Goal: Task Accomplishment & Management: Manage account settings

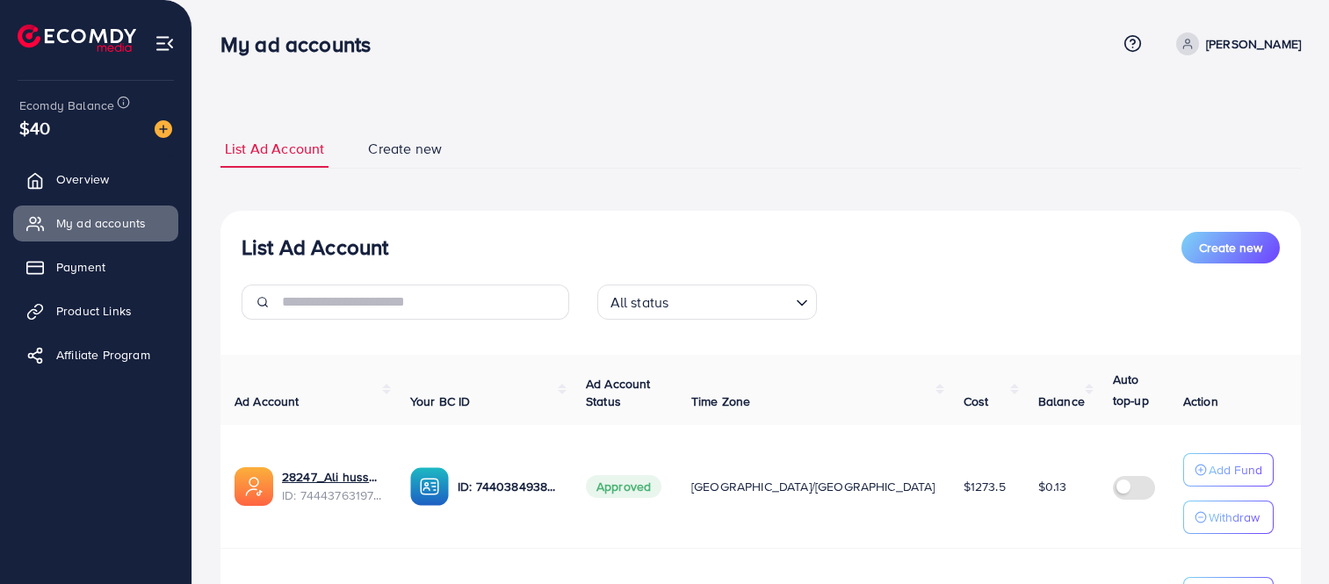
scroll to position [215, 0]
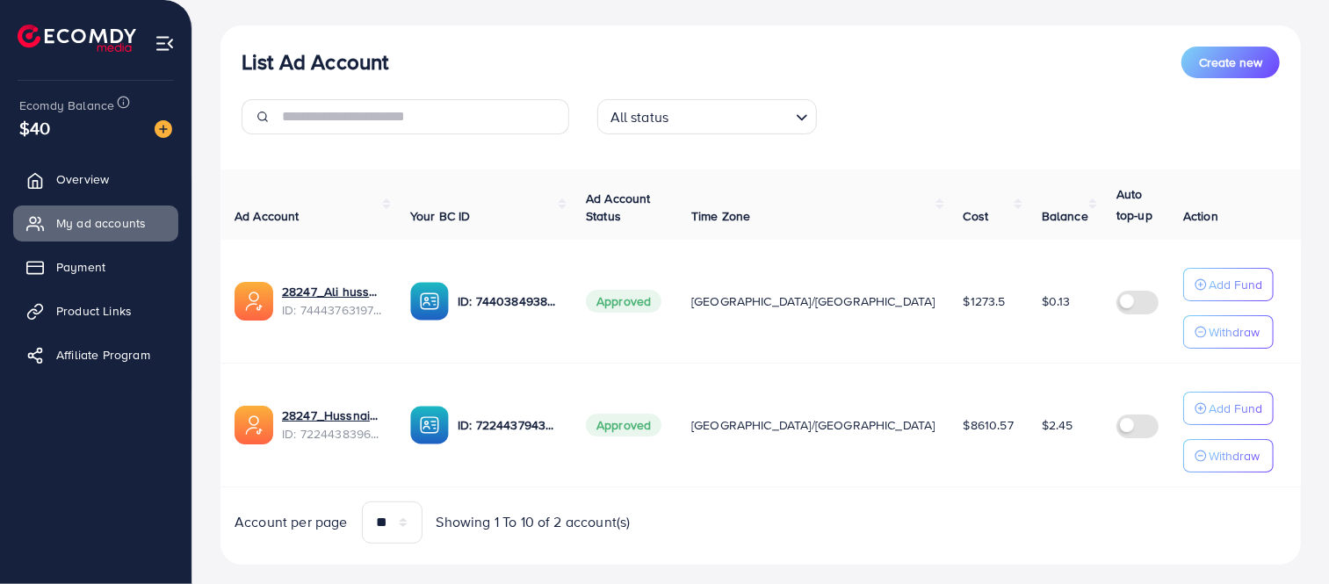
scroll to position [215, 0]
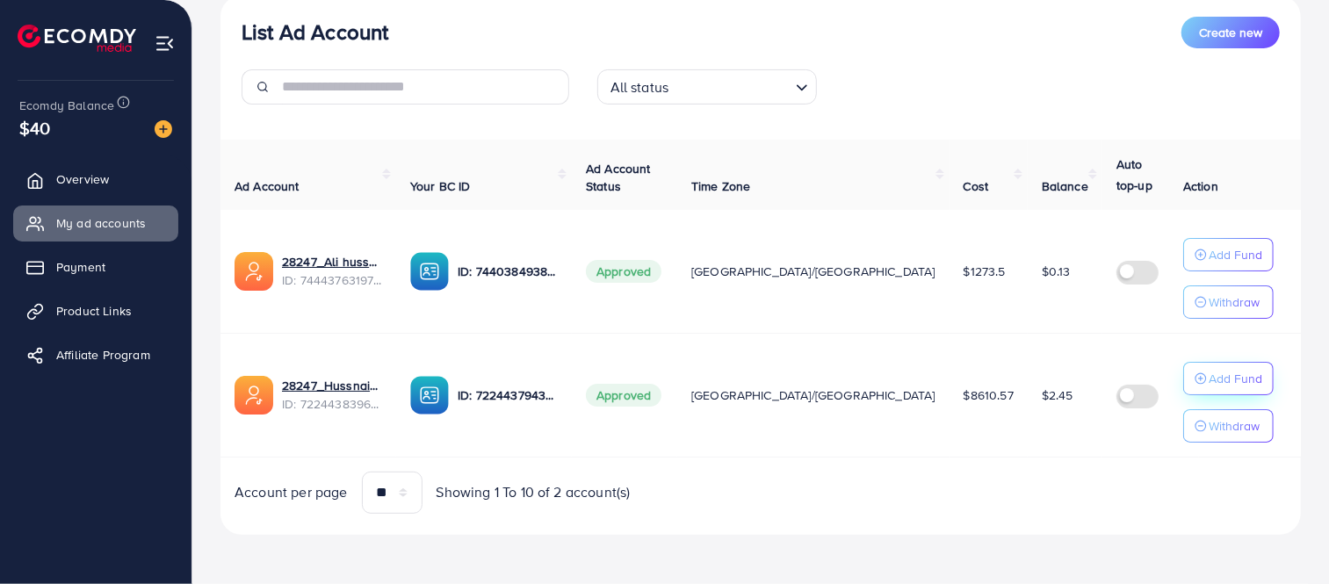
click at [1212, 382] on p "Add Fund" at bounding box center [1236, 378] width 54 height 21
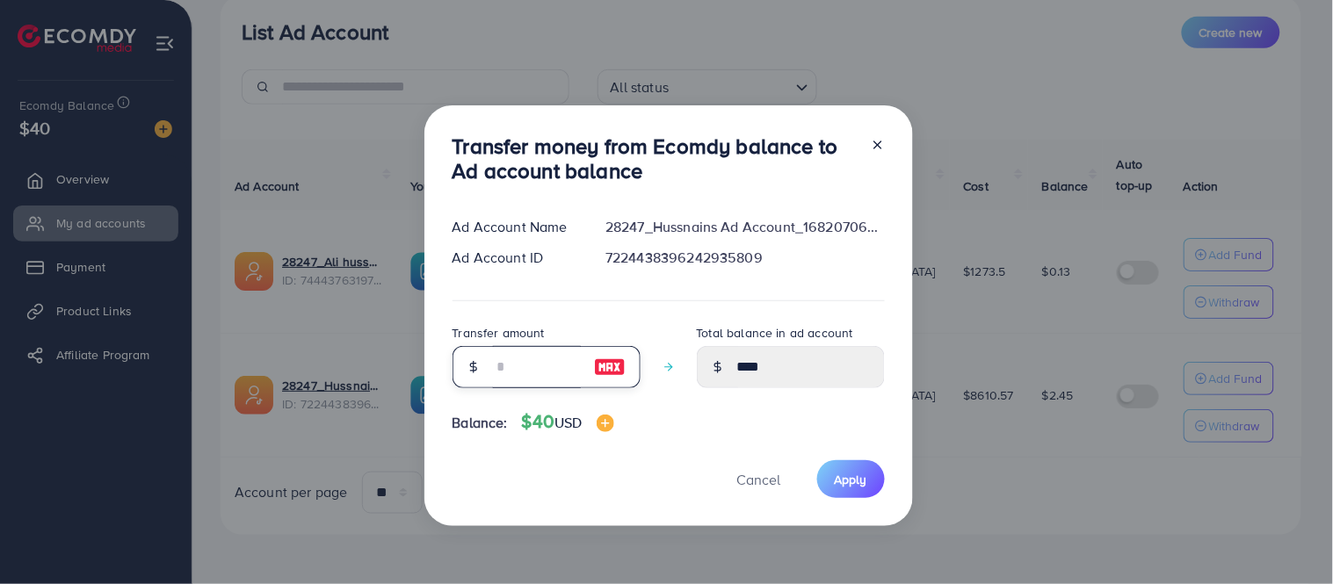
click at [514, 374] on input "number" at bounding box center [537, 367] width 88 height 42
type input "*"
type input "****"
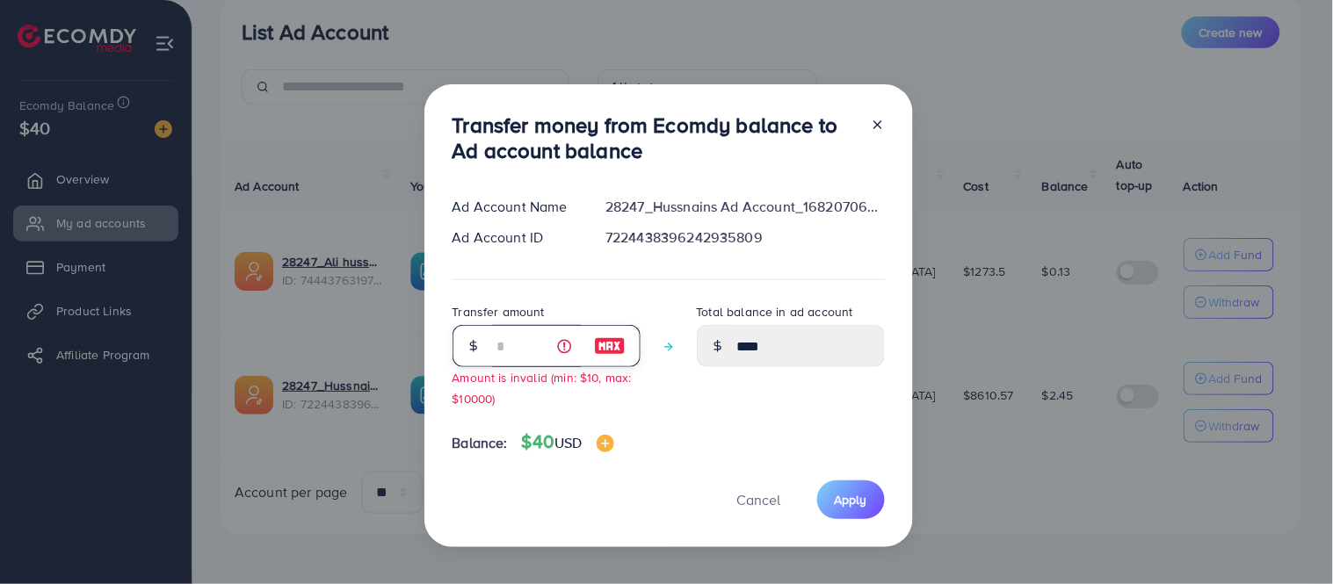
type input "**"
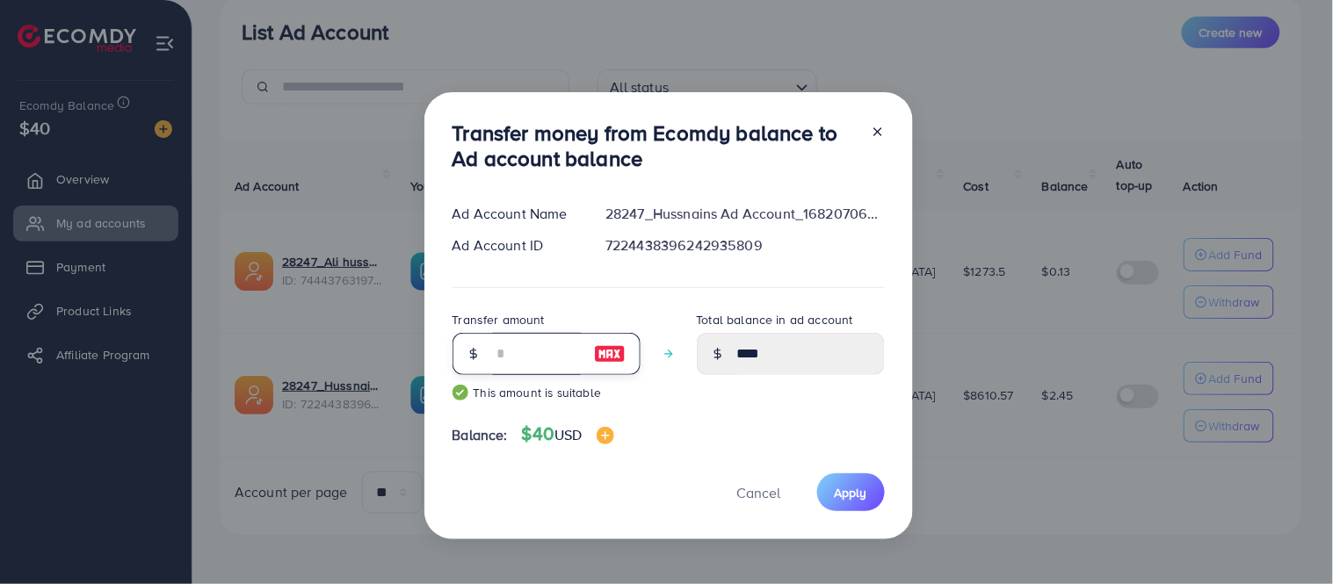
type input "*****"
type input "**"
click at [858, 489] on span "Apply" at bounding box center [851, 493] width 33 height 18
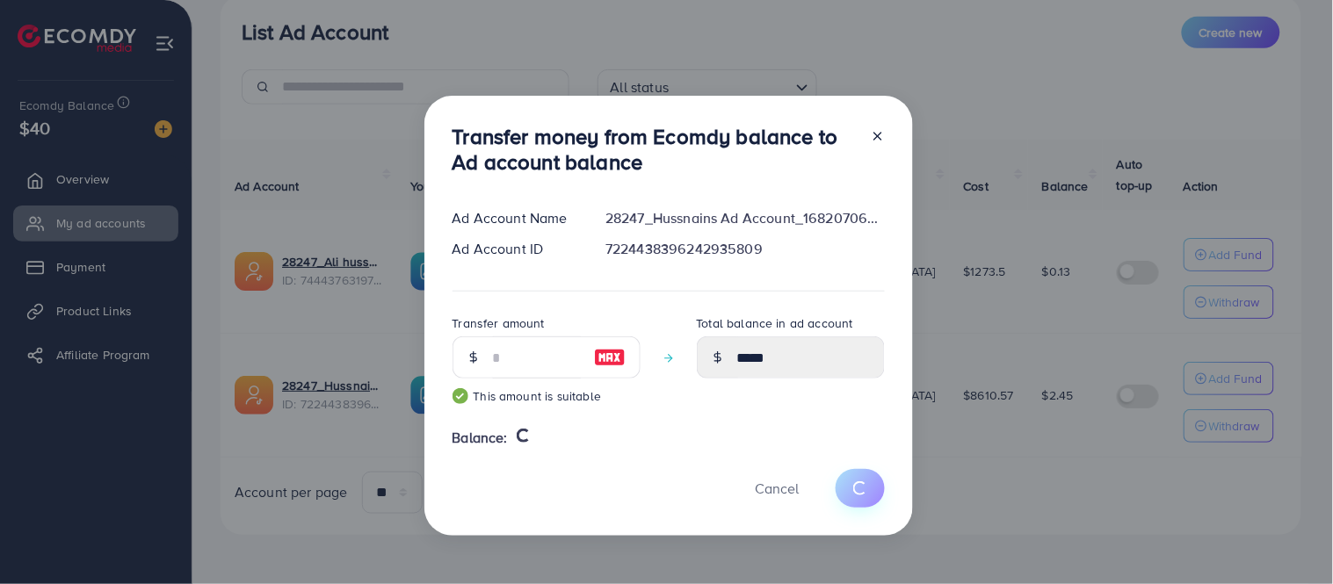
type input "****"
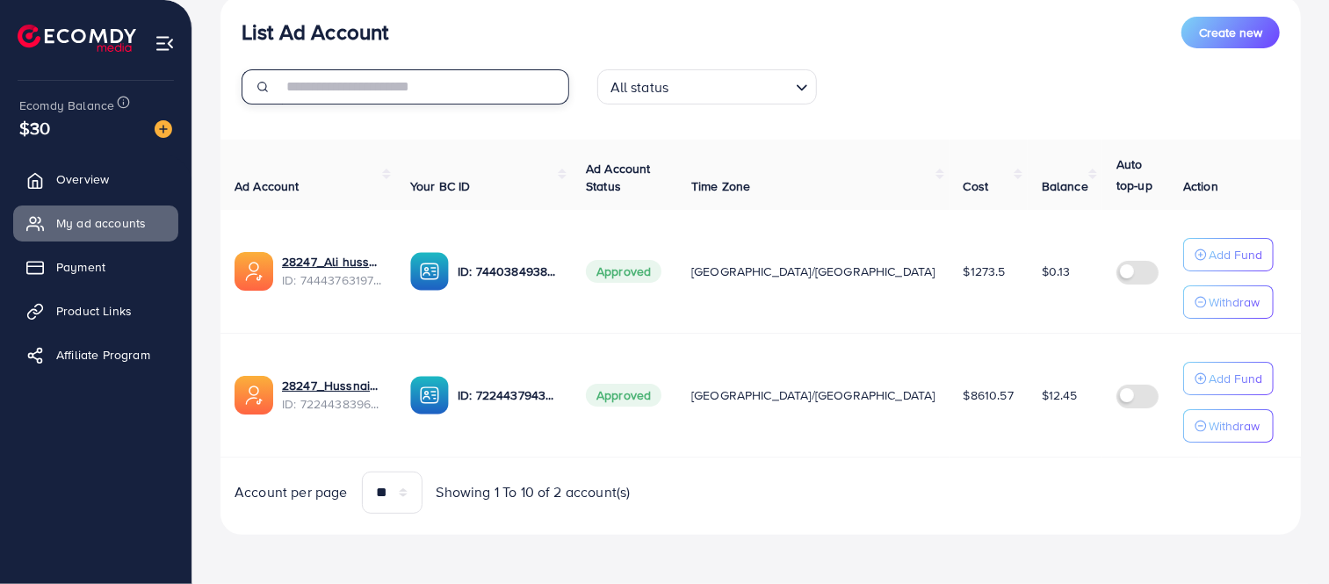
click at [401, 83] on input "text" at bounding box center [425, 86] width 287 height 35
click at [398, 130] on div "List Ad Account Create new All status Loading... Ad Account Your BC ID Ad Accou…" at bounding box center [760, 265] width 1081 height 539
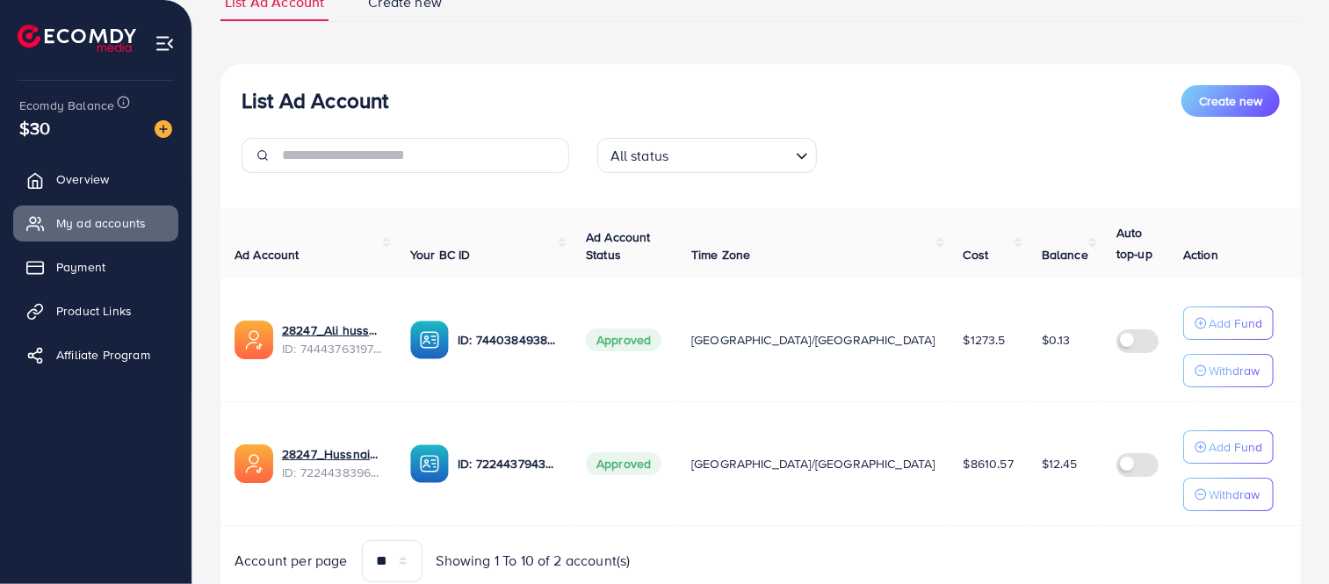
scroll to position [104, 0]
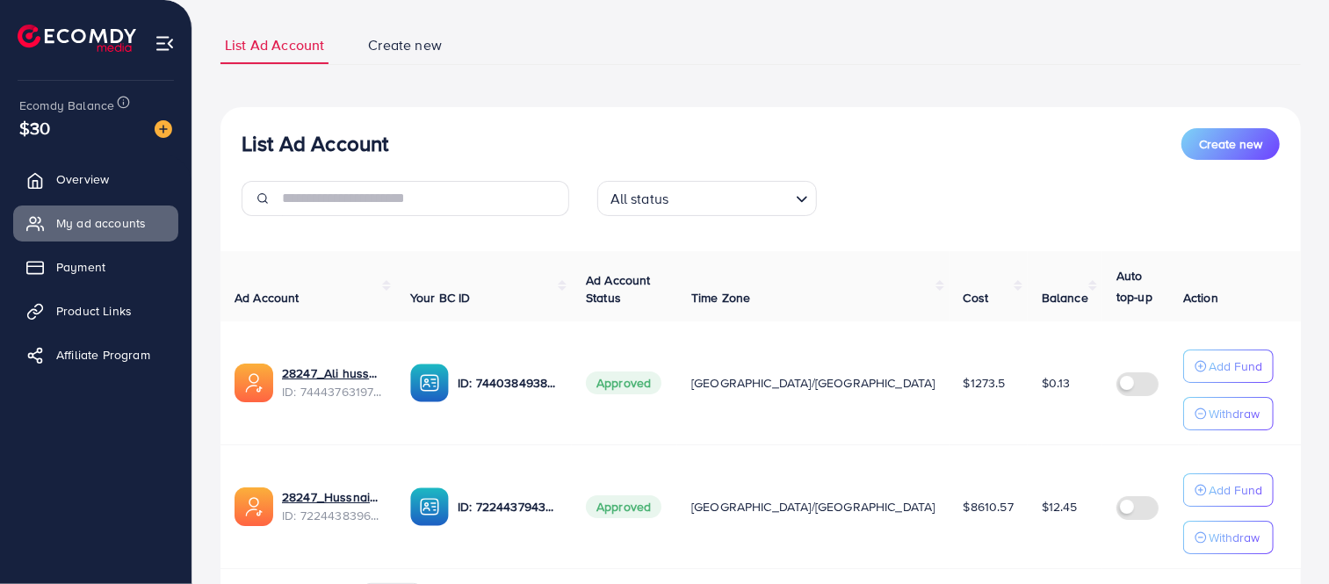
click at [671, 178] on div "List Ad Account Create new All status Loading..." at bounding box center [760, 179] width 1081 height 102
click at [671, 209] on div "All status" at bounding box center [697, 197] width 187 height 31
click at [820, 177] on div "List Ad Account Create new All status Loading... All status Approved Not Approv…" at bounding box center [760, 179] width 1081 height 102
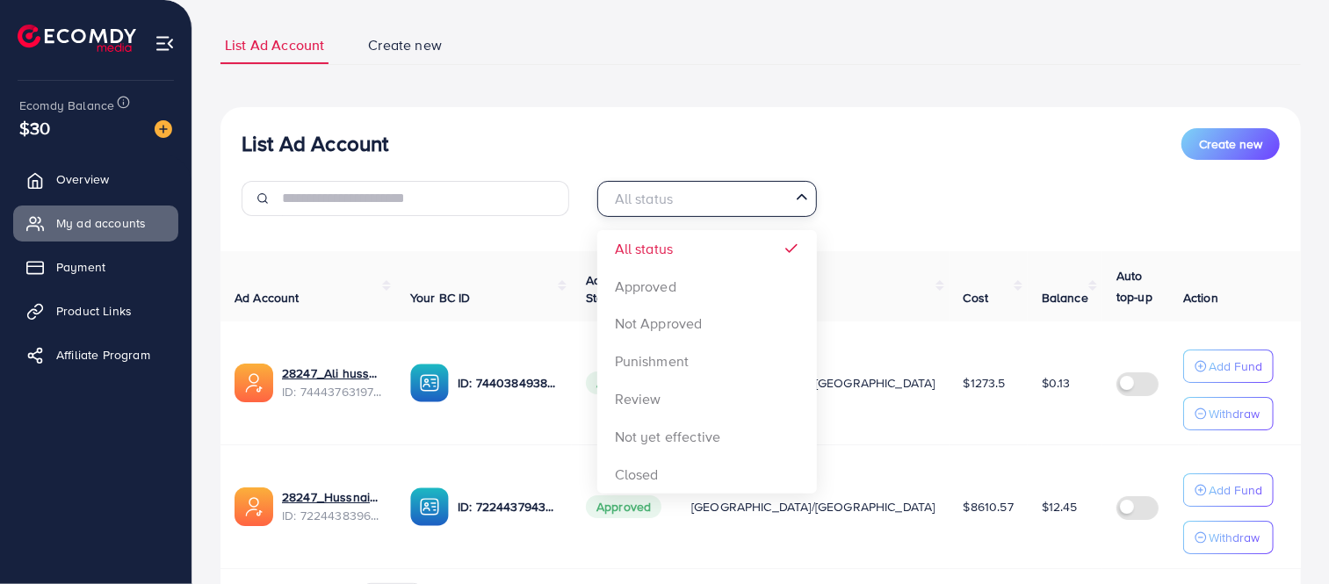
click at [765, 200] on input "Search for option" at bounding box center [697, 198] width 184 height 27
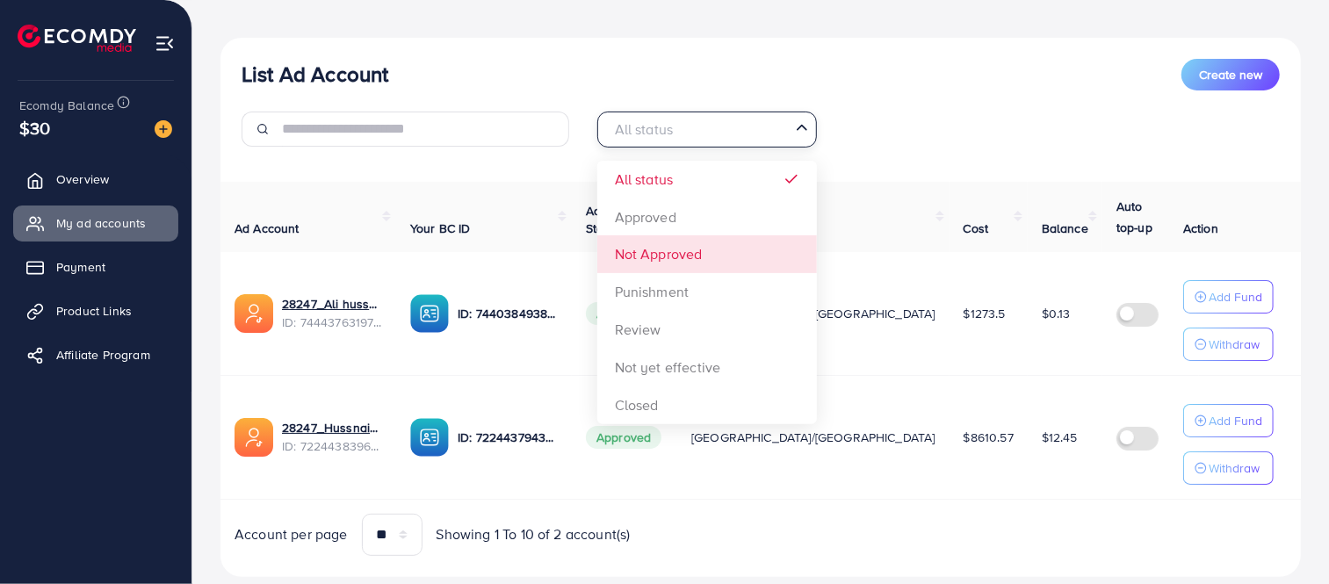
scroll to position [174, 0]
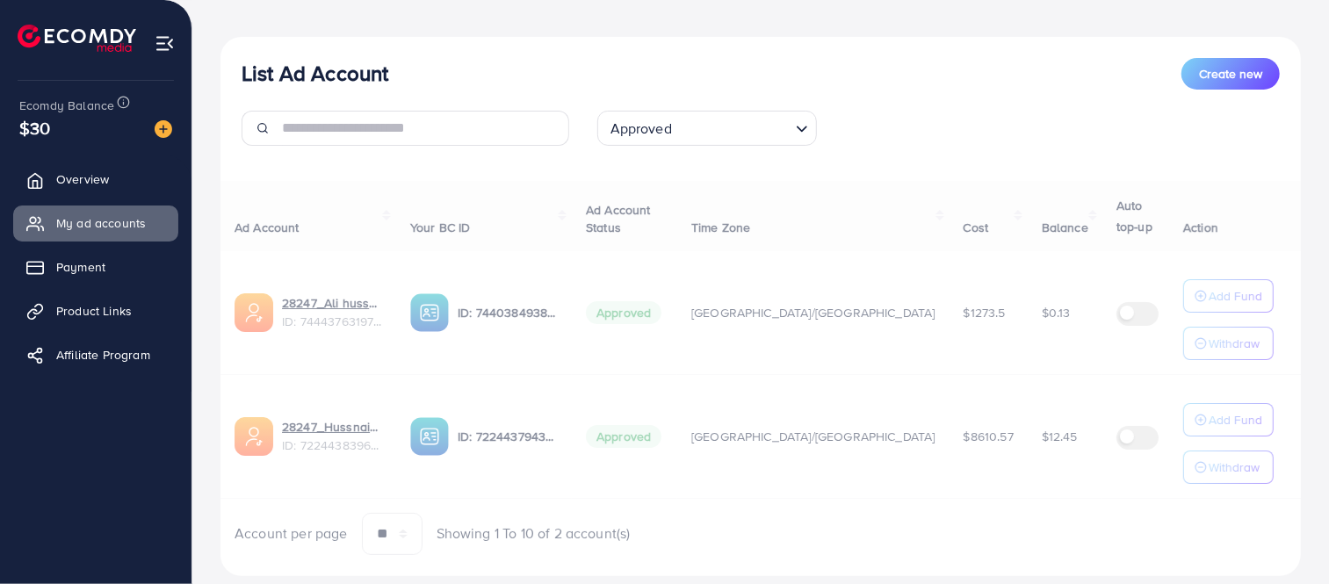
click at [662, 199] on div "List Ad Account Create new Approved Loading... All status Approved Not Approved…" at bounding box center [760, 306] width 1081 height 539
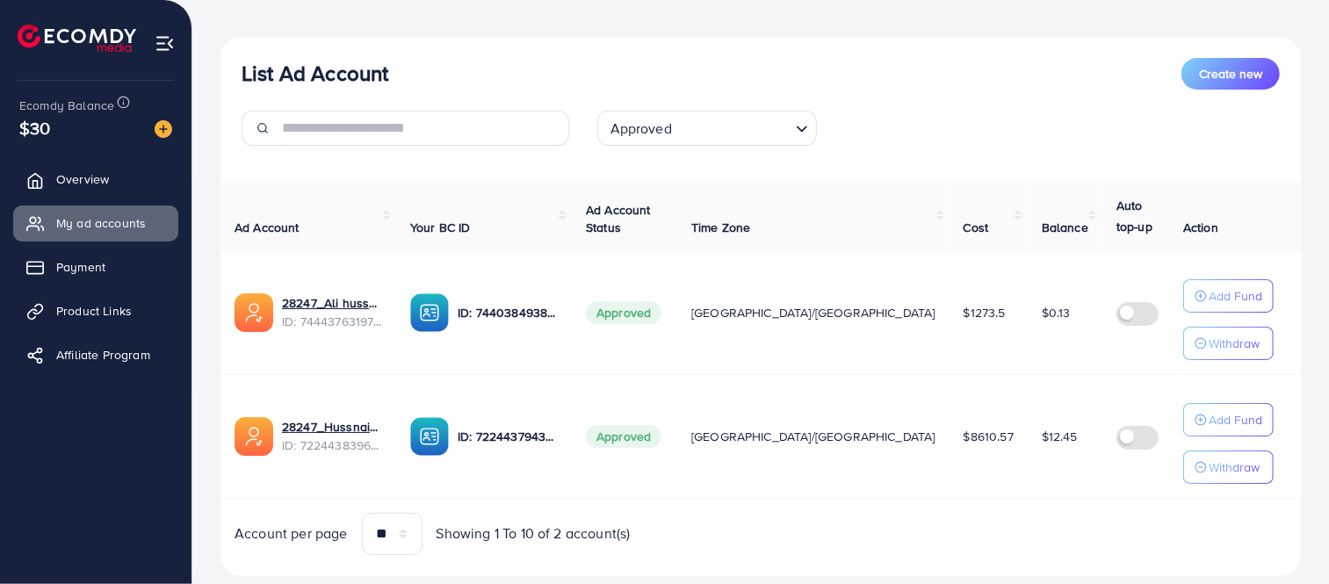
click at [661, 148] on div "Approved Loading..." at bounding box center [761, 135] width 356 height 49
click at [663, 141] on div "Approved" at bounding box center [697, 127] width 187 height 31
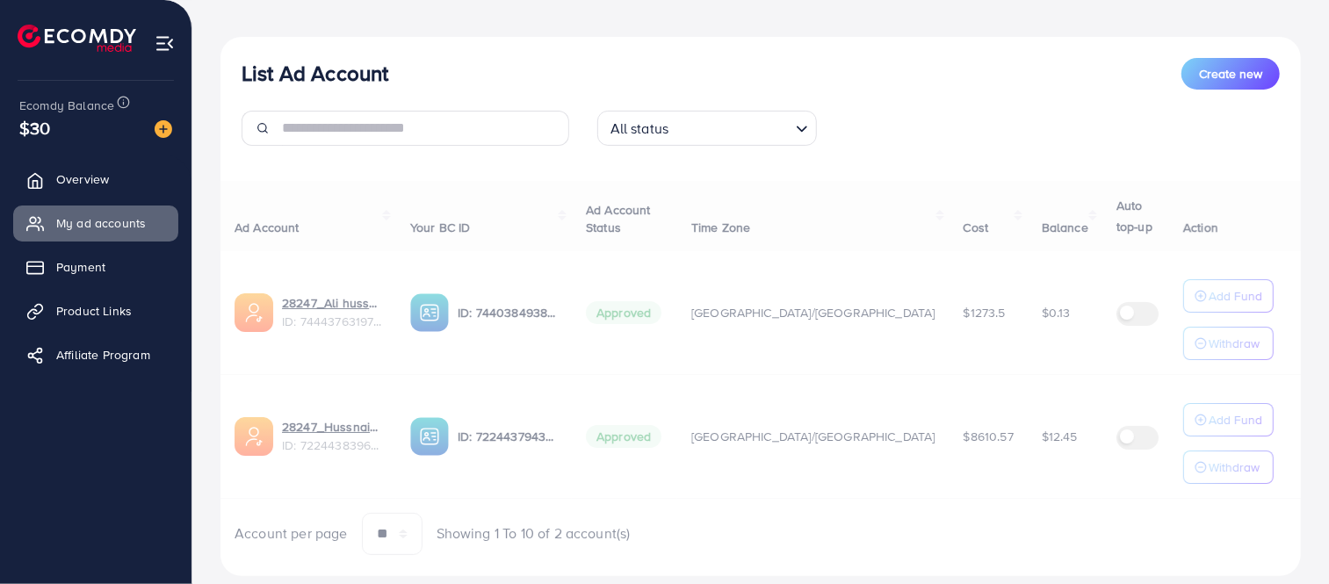
click at [663, 170] on div "List Ad Account Create new All status Loading... All status Approved Not Approv…" at bounding box center [760, 306] width 1081 height 539
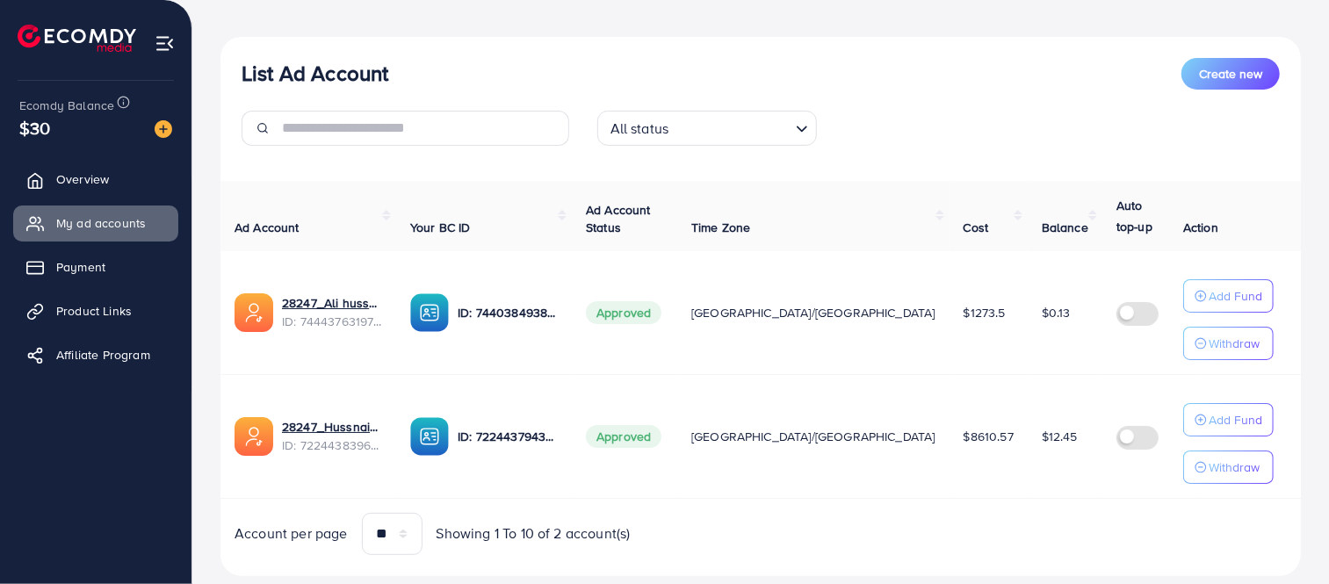
click at [316, 215] on th "Ad Account" at bounding box center [308, 216] width 176 height 70
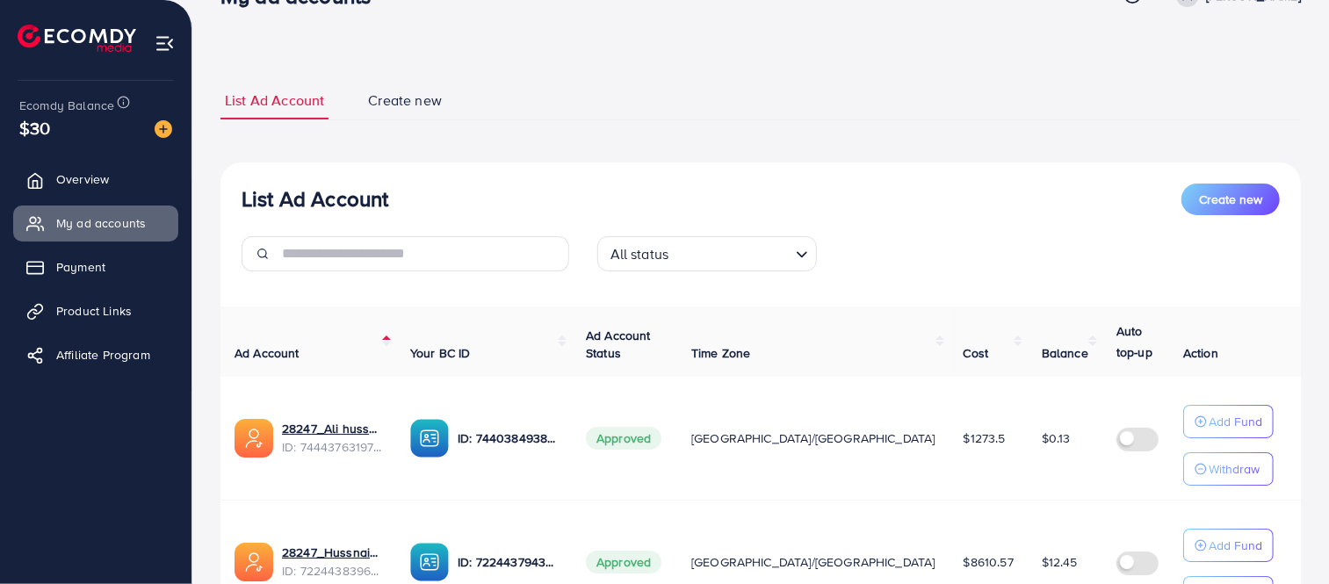
scroll to position [41, 0]
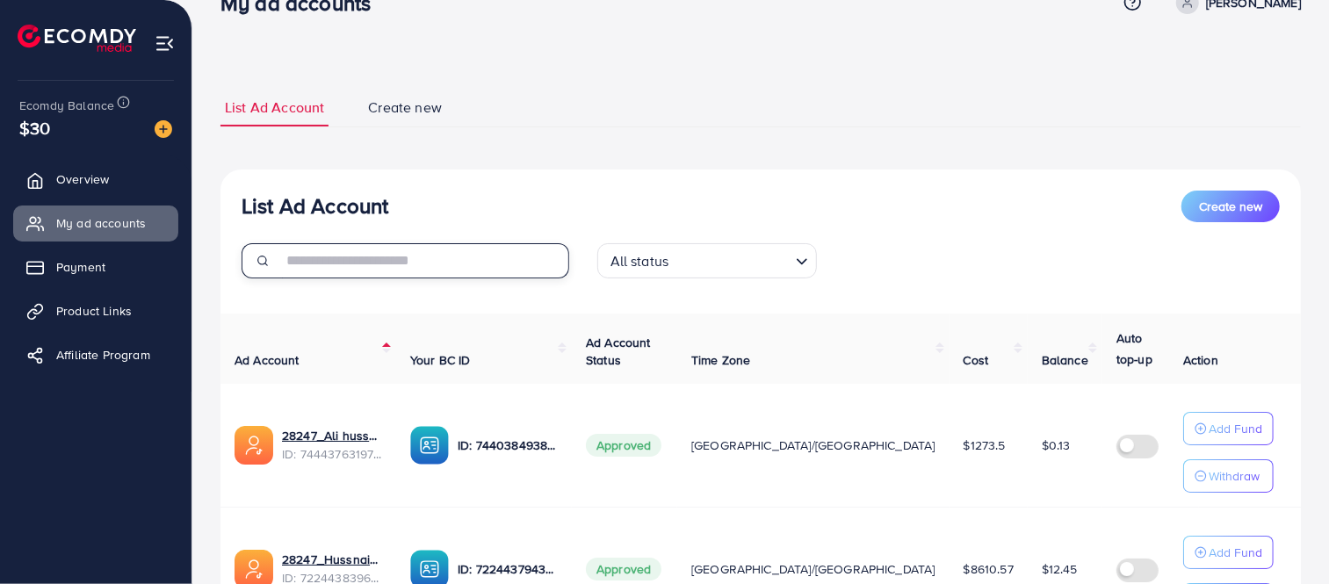
click at [389, 270] on input "text" at bounding box center [425, 260] width 287 height 35
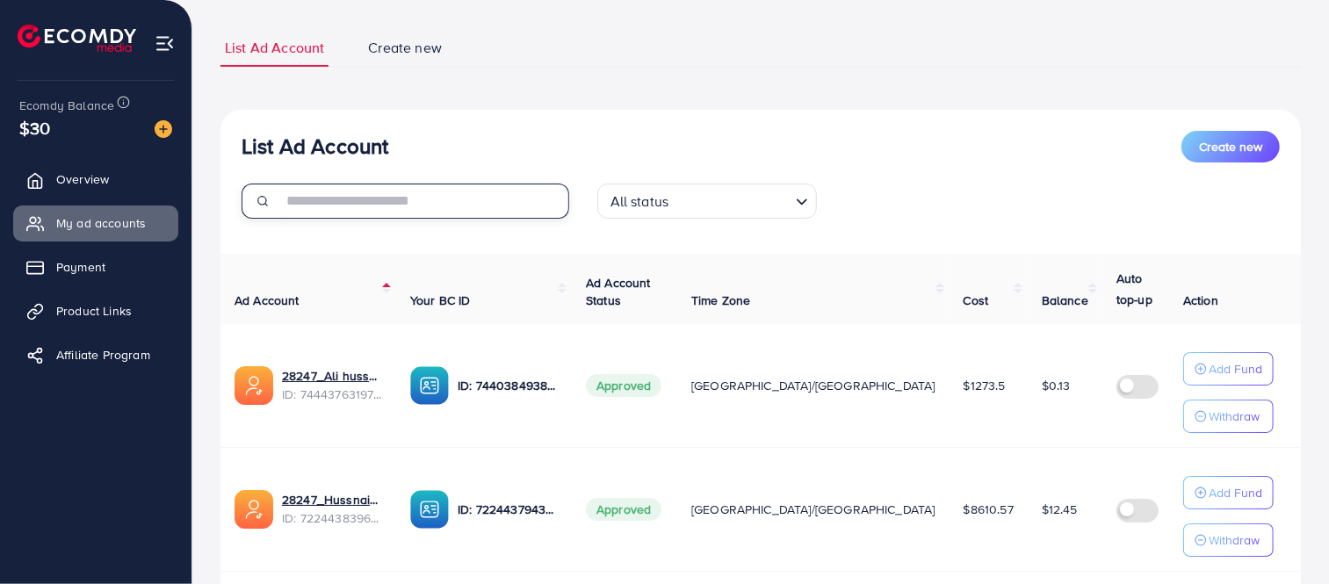
scroll to position [125, 0]
